Goal: Book appointment/travel/reservation

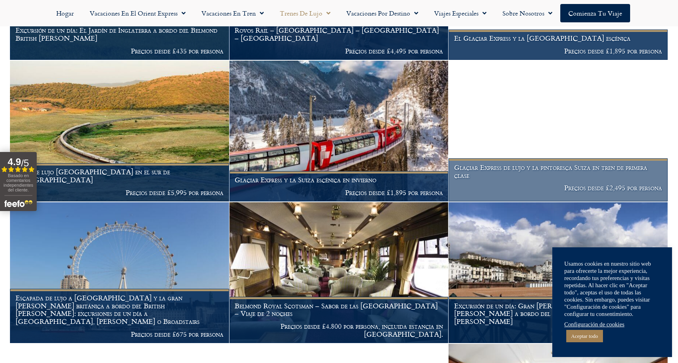
scroll to position [718, 0]
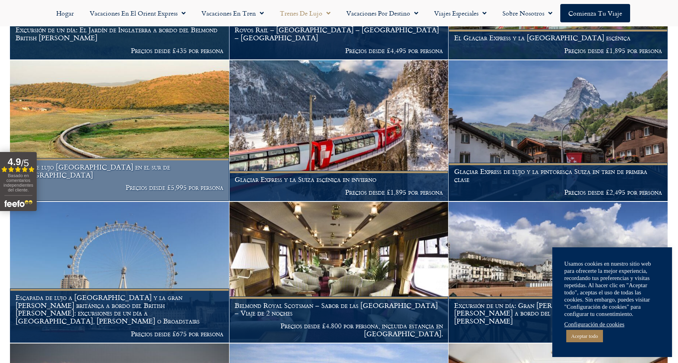
click at [182, 136] on img at bounding box center [119, 130] width 219 height 141
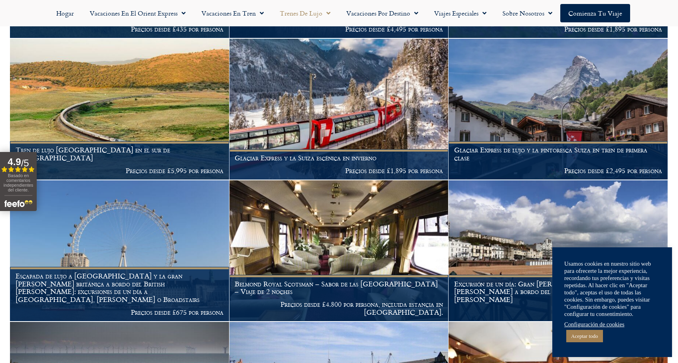
scroll to position [739, 0]
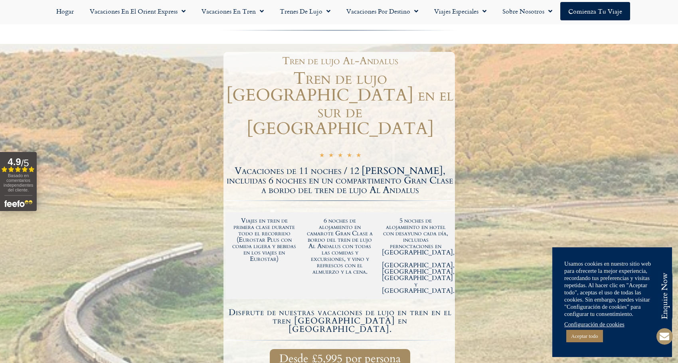
scroll to position [40, 0]
